Goal: Book appointment/travel/reservation

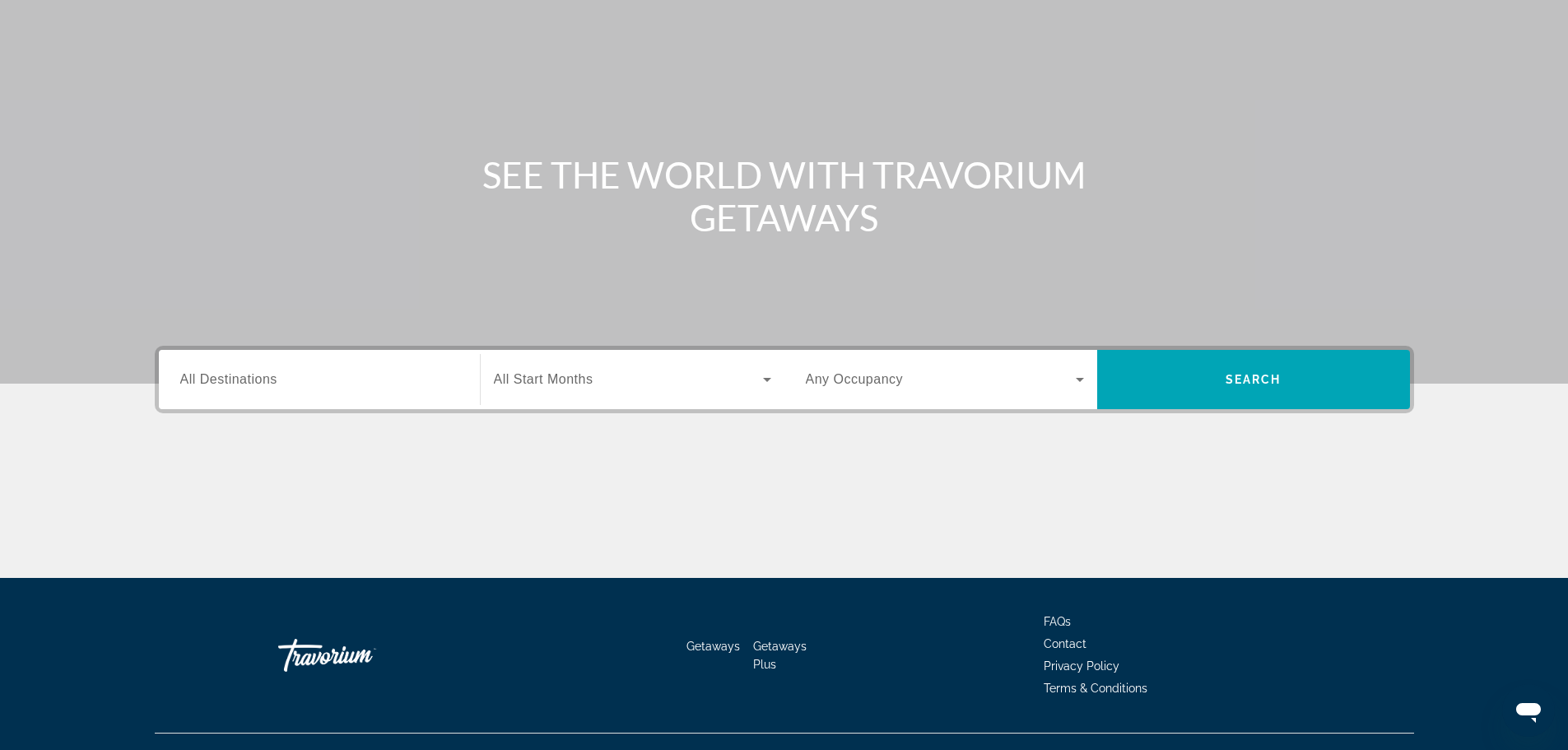
scroll to position [140, 0]
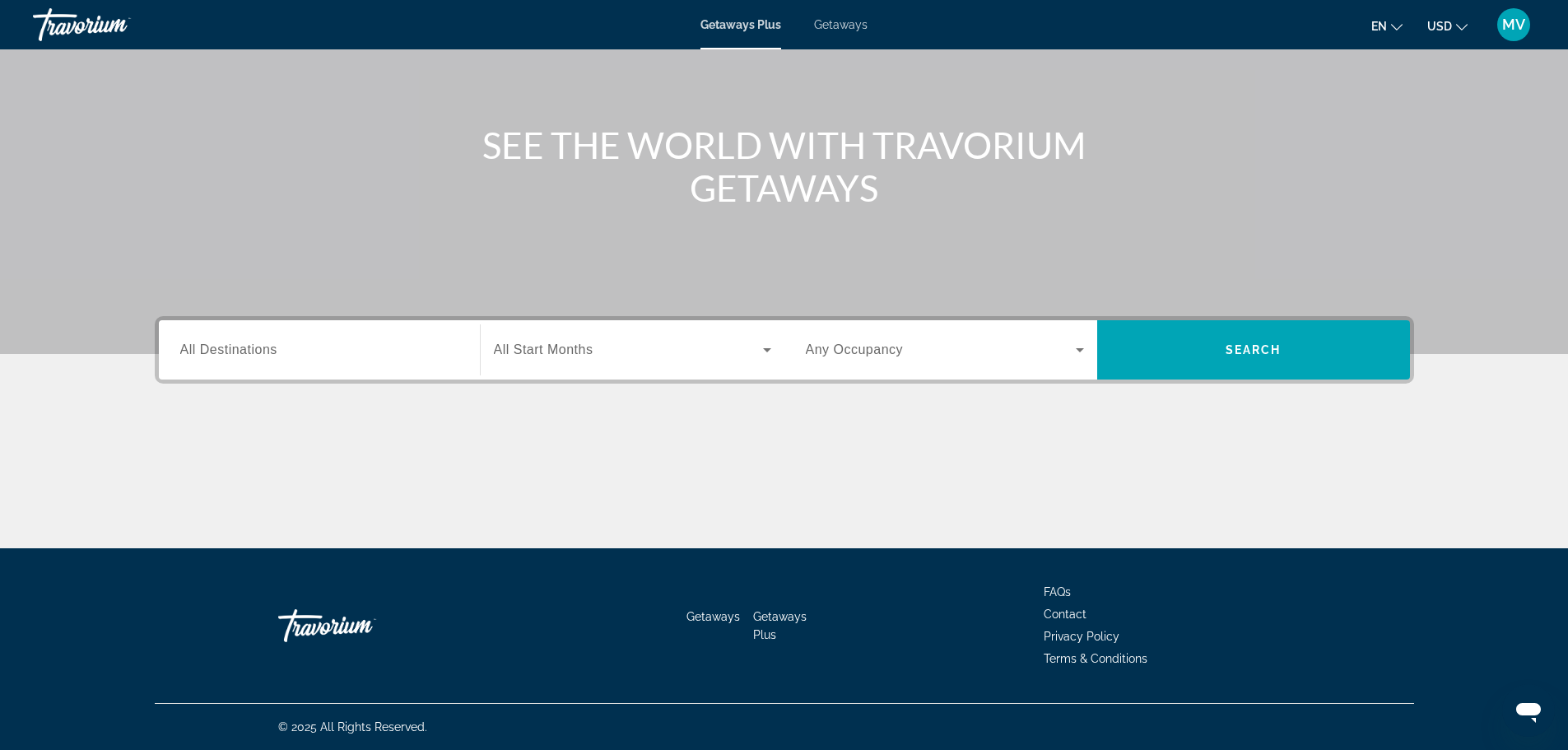
click at [312, 333] on div "Search widget" at bounding box center [319, 350] width 278 height 47
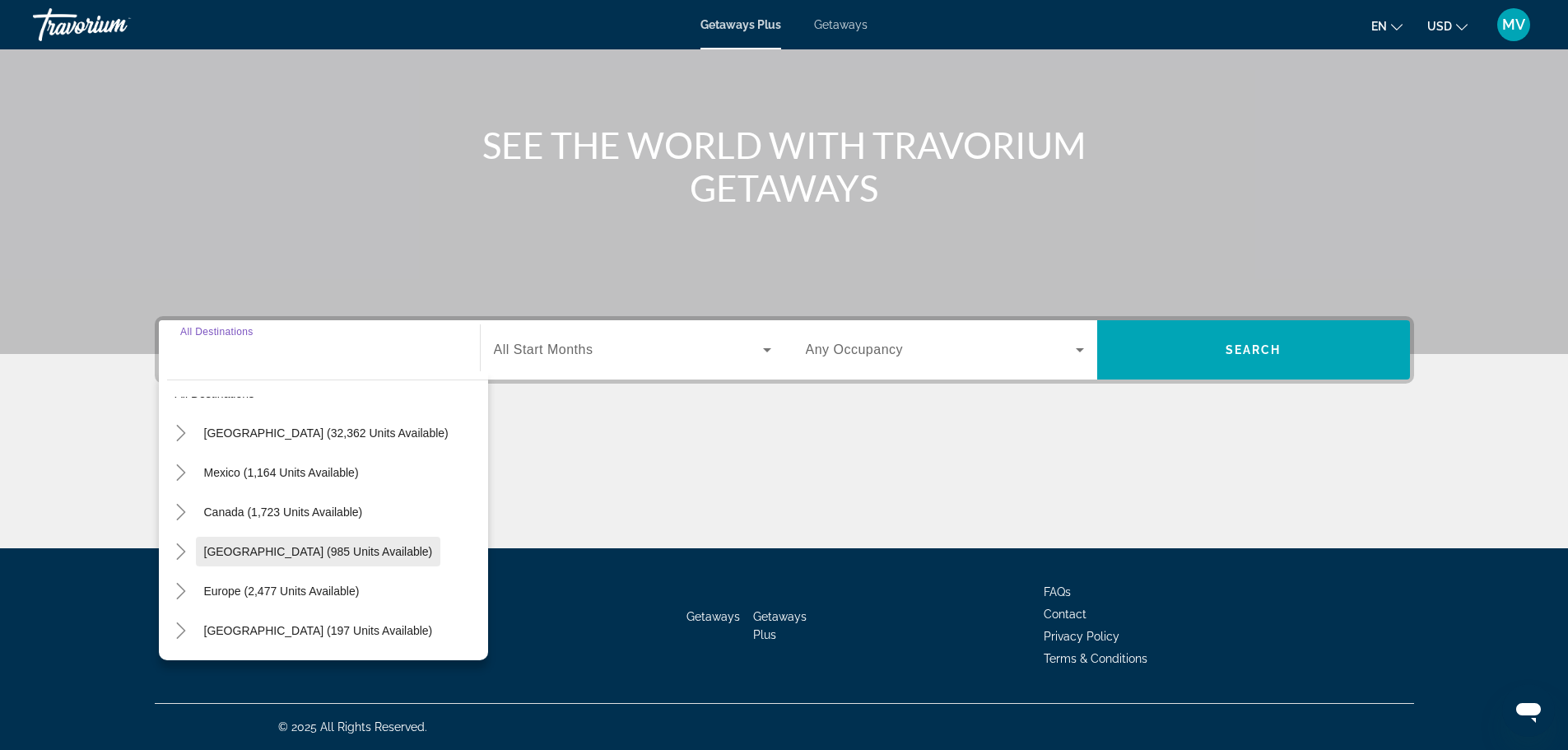
scroll to position [82, 0]
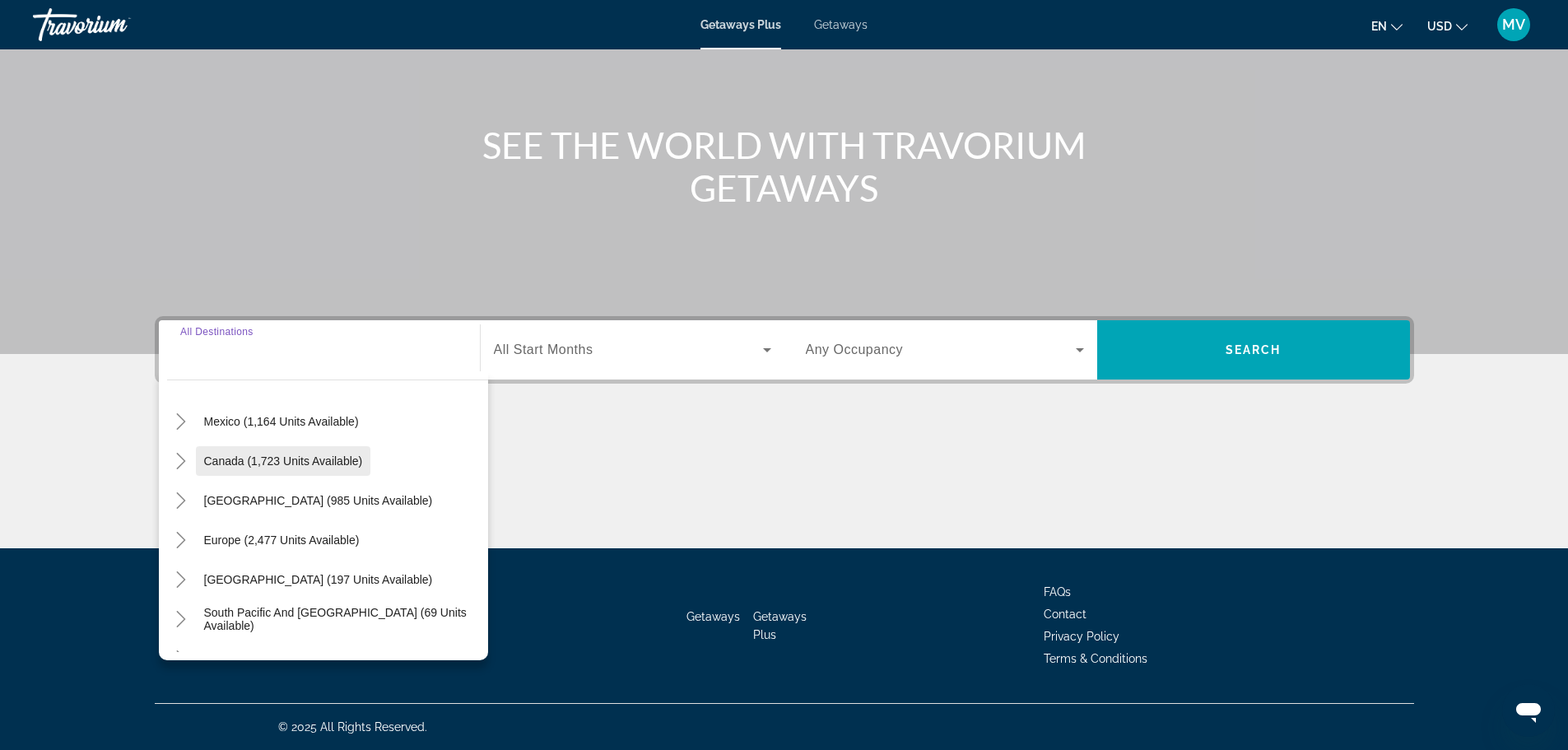
click at [324, 466] on span "Canada (1,723 units available)" at bounding box center [282, 460] width 159 height 13
type input "**********"
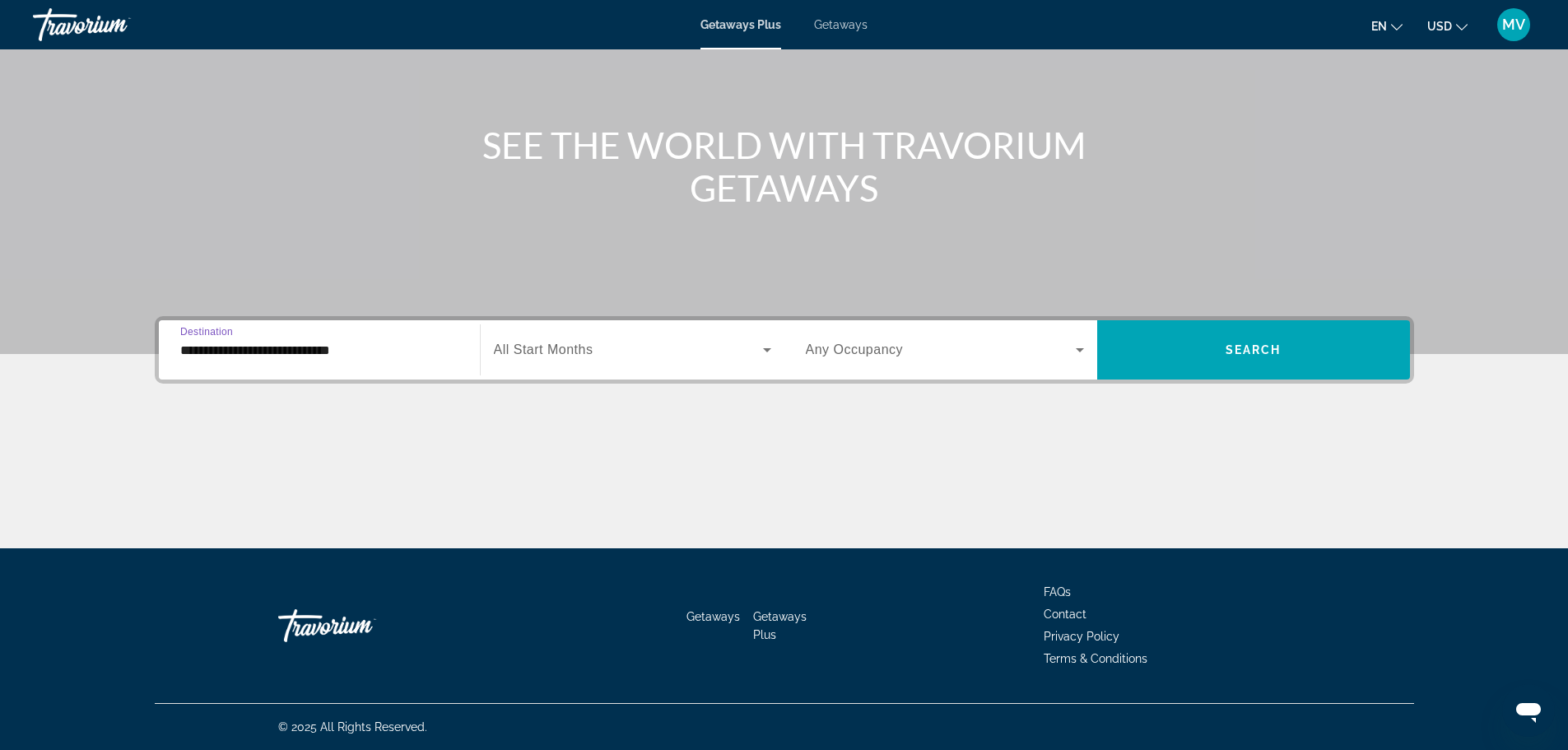
click at [663, 345] on span "Search widget" at bounding box center [629, 351] width 269 height 20
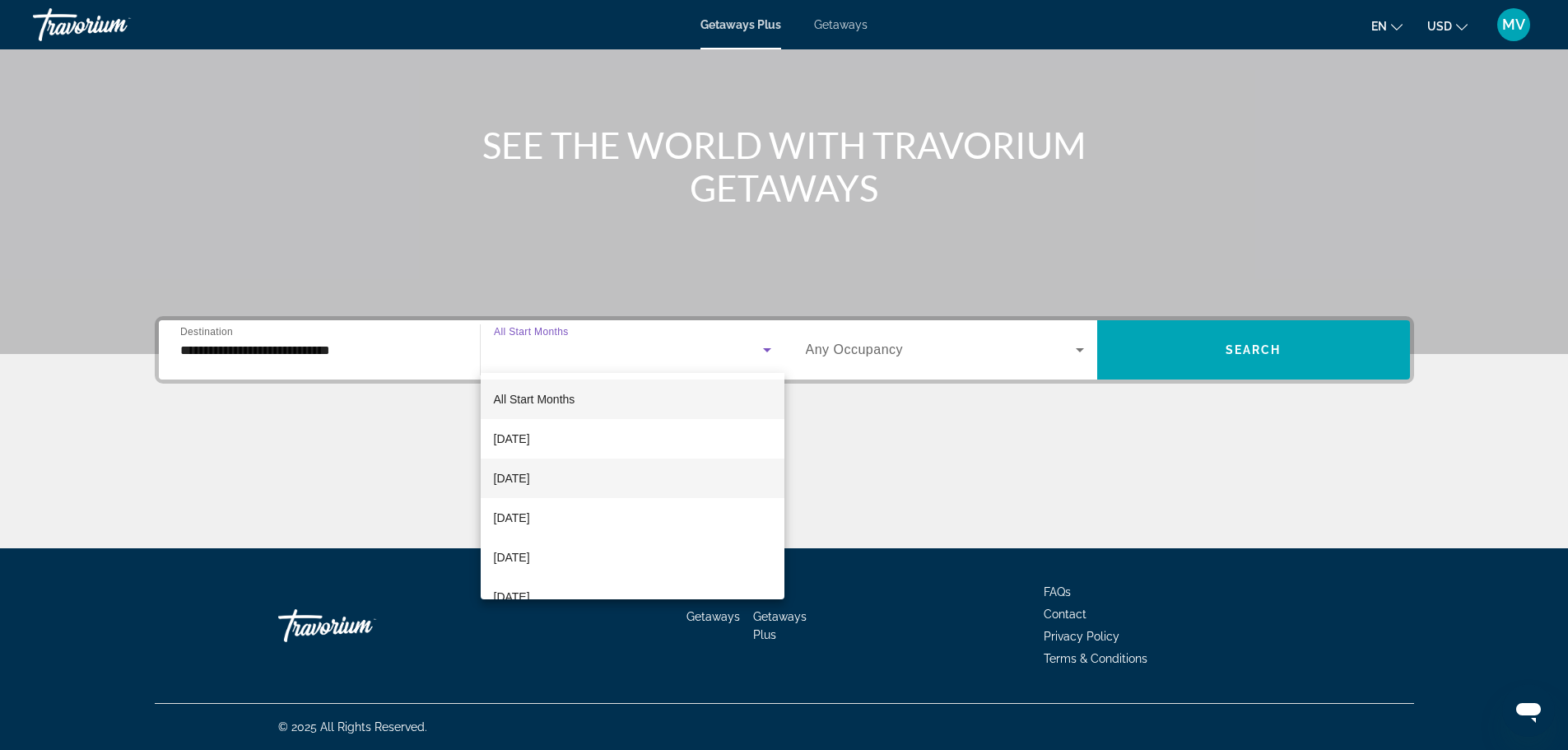
click at [530, 471] on span "[DATE]" at bounding box center [512, 478] width 36 height 20
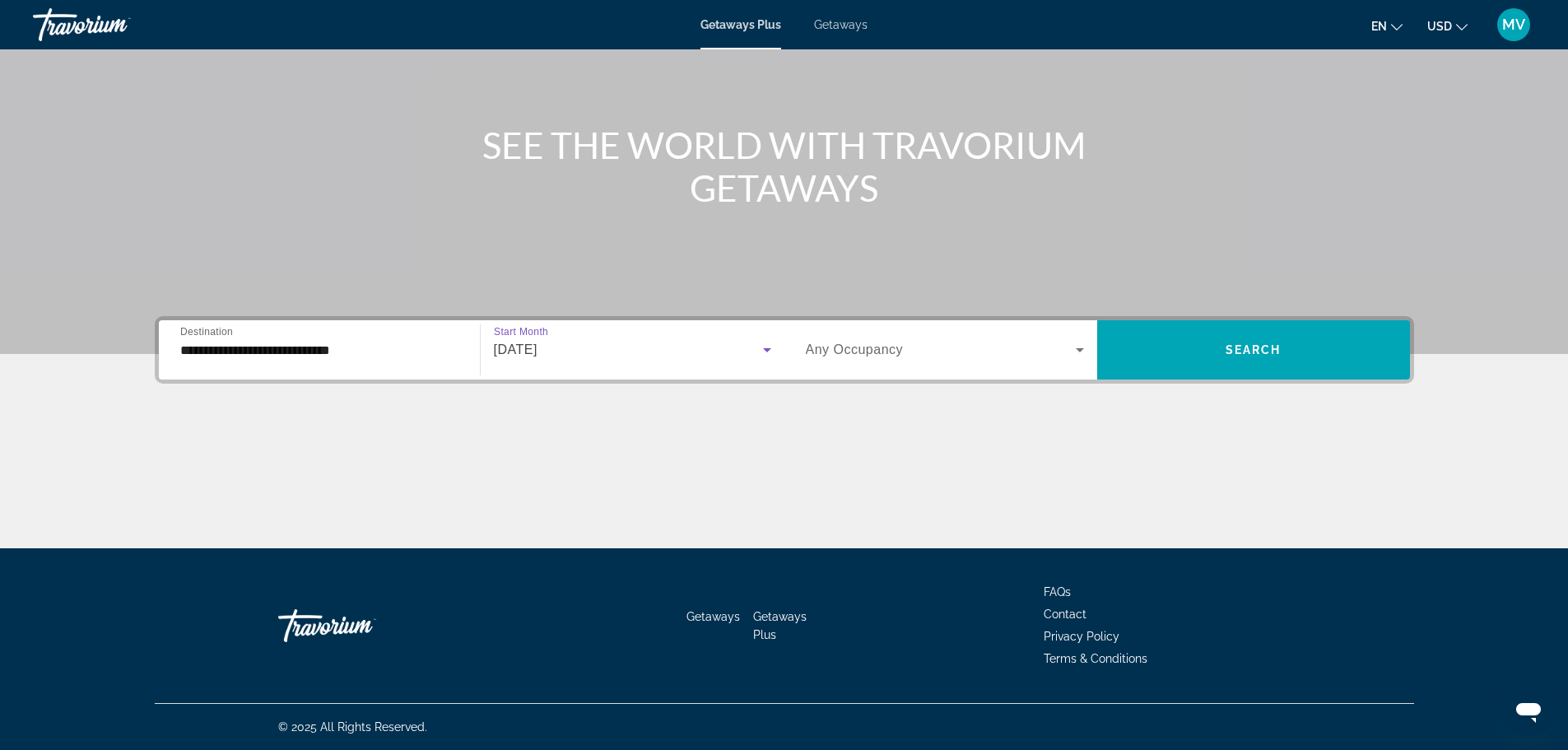
click at [537, 351] on span "[DATE]" at bounding box center [516, 350] width 44 height 14
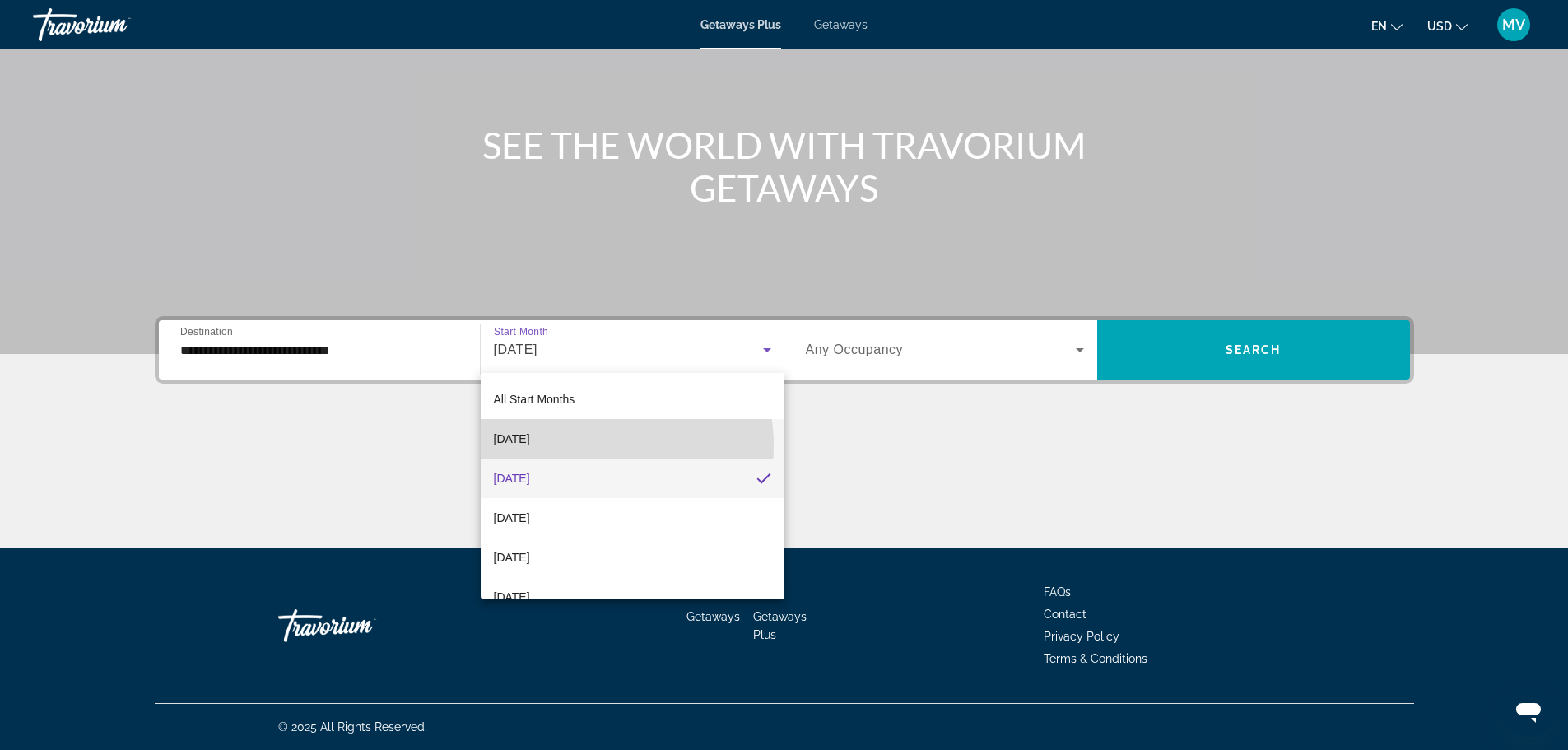
click at [588, 445] on mat-option "[DATE]" at bounding box center [632, 439] width 303 height 40
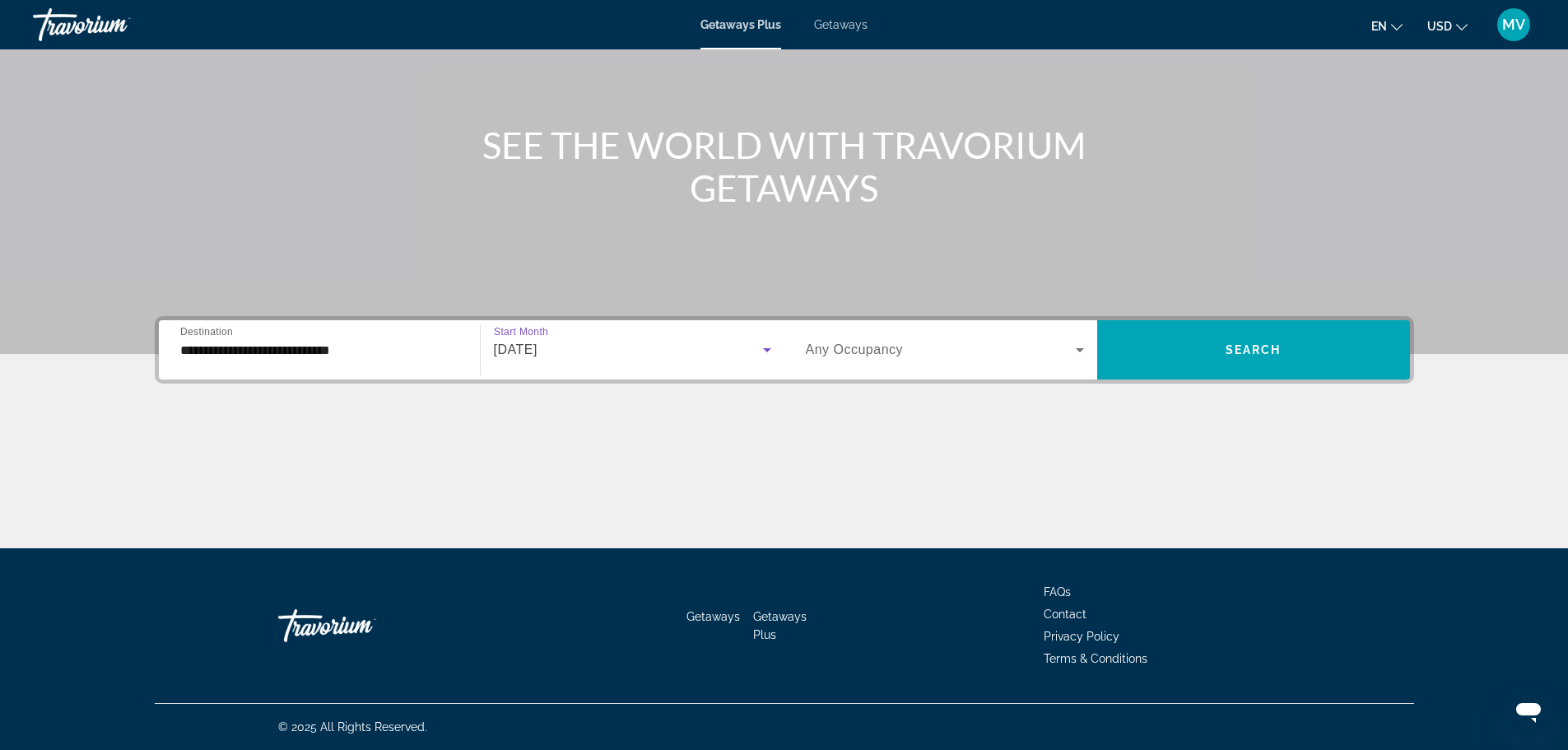
click at [898, 345] on span "Any Occupancy" at bounding box center [854, 350] width 98 height 14
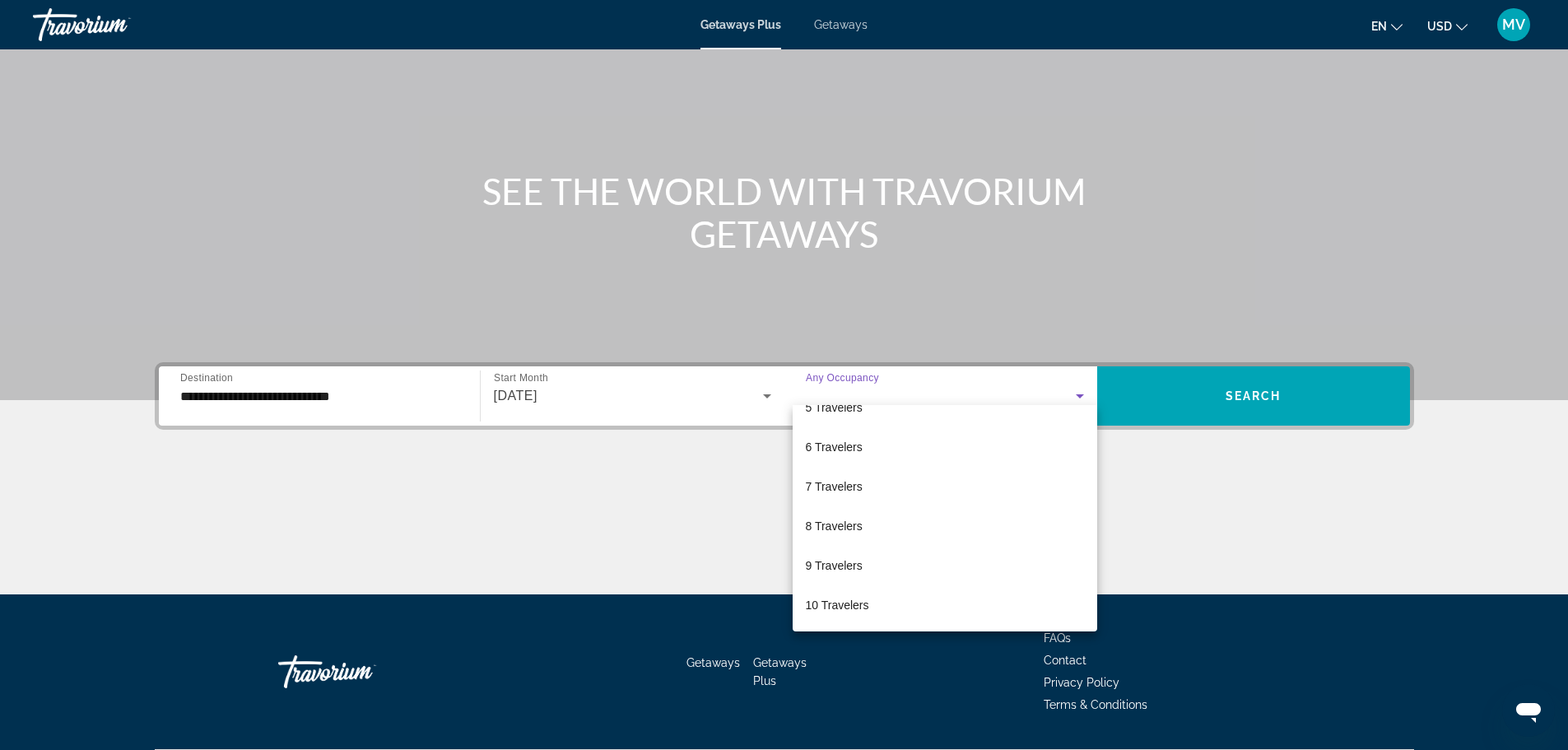
scroll to position [0, 0]
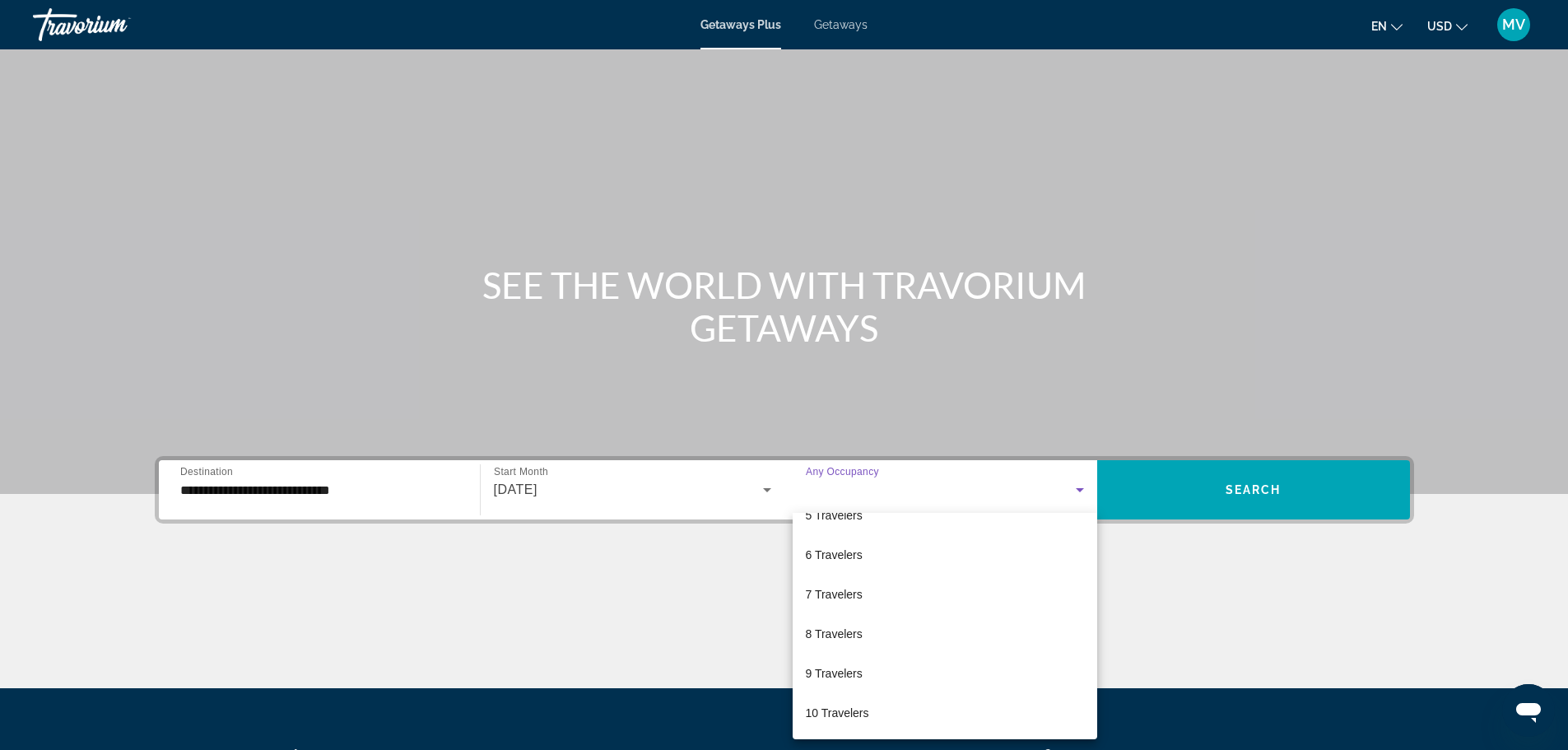
click at [608, 583] on div at bounding box center [784, 375] width 1568 height 750
